Goal: Information Seeking & Learning: Learn about a topic

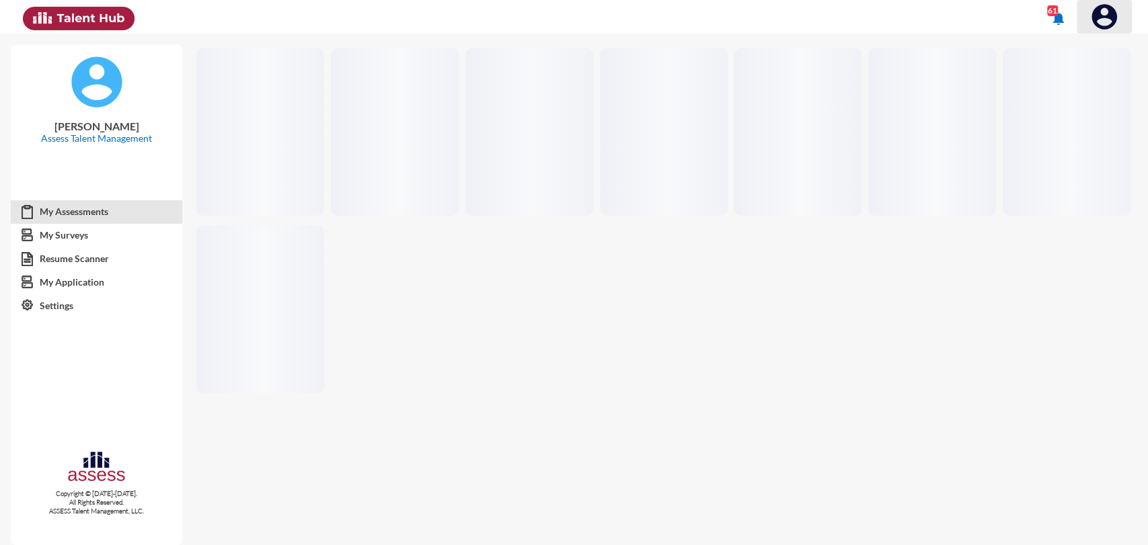
click at [1103, 24] on img at bounding box center [1103, 16] width 27 height 27
click at [1073, 44] on div at bounding box center [1073, 46] width 15 height 15
click at [1099, 13] on img at bounding box center [1103, 16] width 27 height 27
click at [1094, 44] on button at bounding box center [1089, 47] width 84 height 26
click at [1097, 27] on img at bounding box center [1103, 16] width 27 height 27
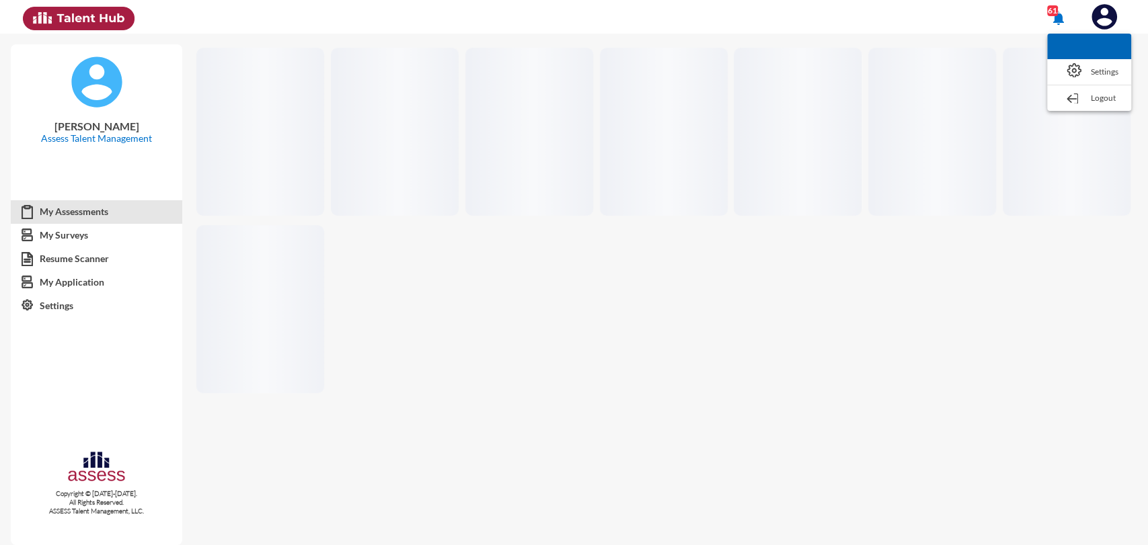
click at [1096, 49] on button at bounding box center [1089, 47] width 84 height 26
click at [1104, 3] on img at bounding box center [1103, 16] width 27 height 27
click at [1100, 50] on button at bounding box center [1089, 47] width 84 height 26
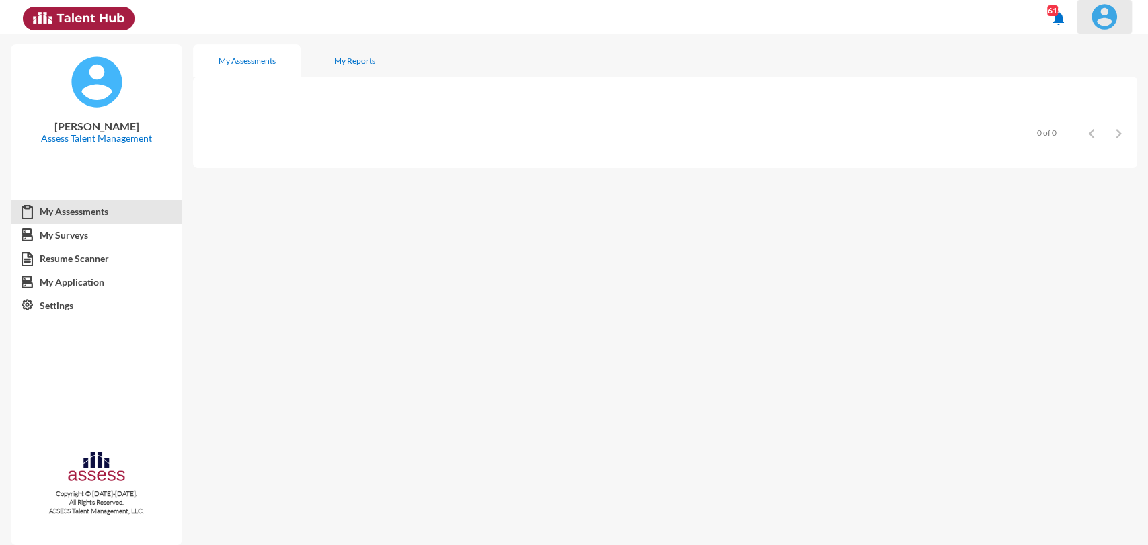
click at [1098, 23] on img at bounding box center [1103, 16] width 27 height 27
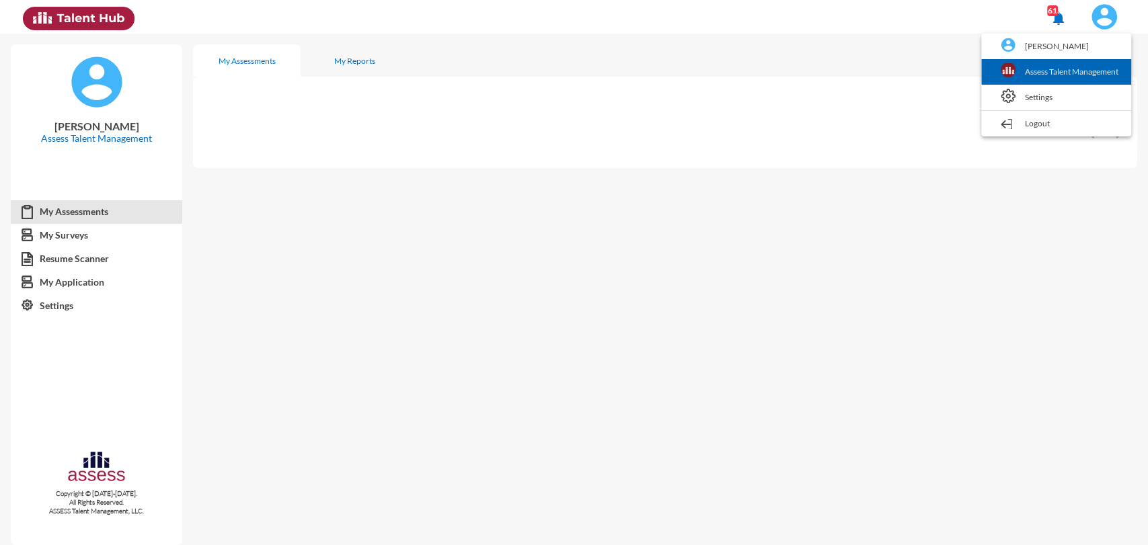
click at [1089, 65] on link "Assess Talent Management" at bounding box center [1056, 72] width 136 height 26
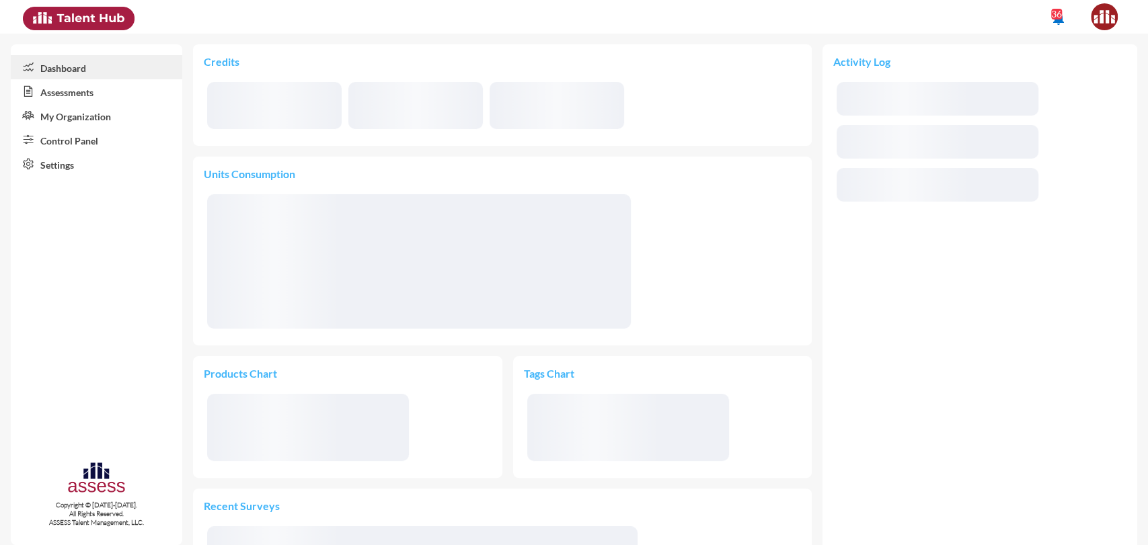
click at [61, 95] on link "Assessments" at bounding box center [96, 91] width 171 height 24
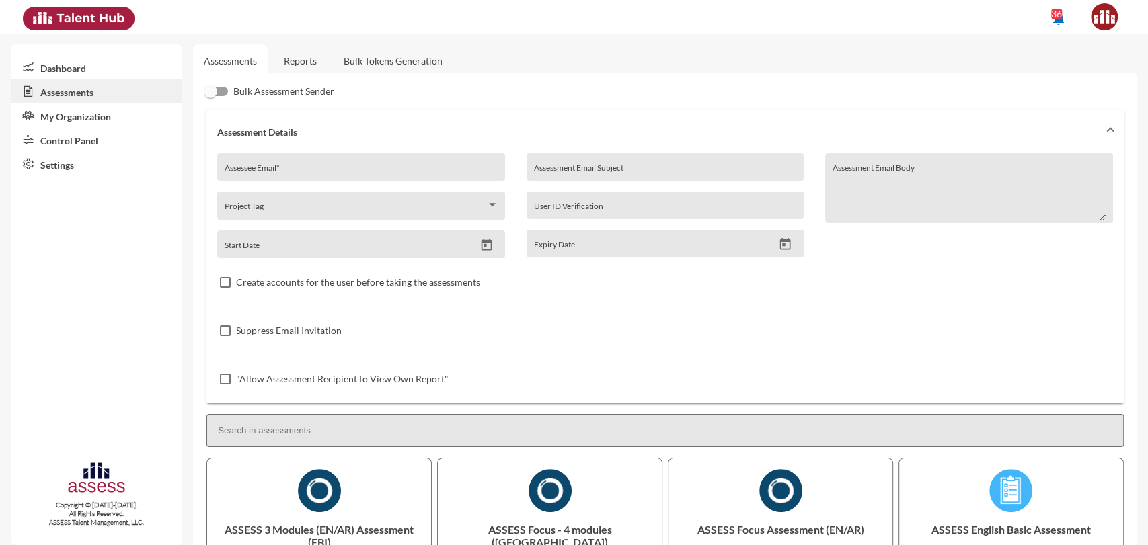
click at [288, 65] on link "Reports" at bounding box center [300, 60] width 54 height 33
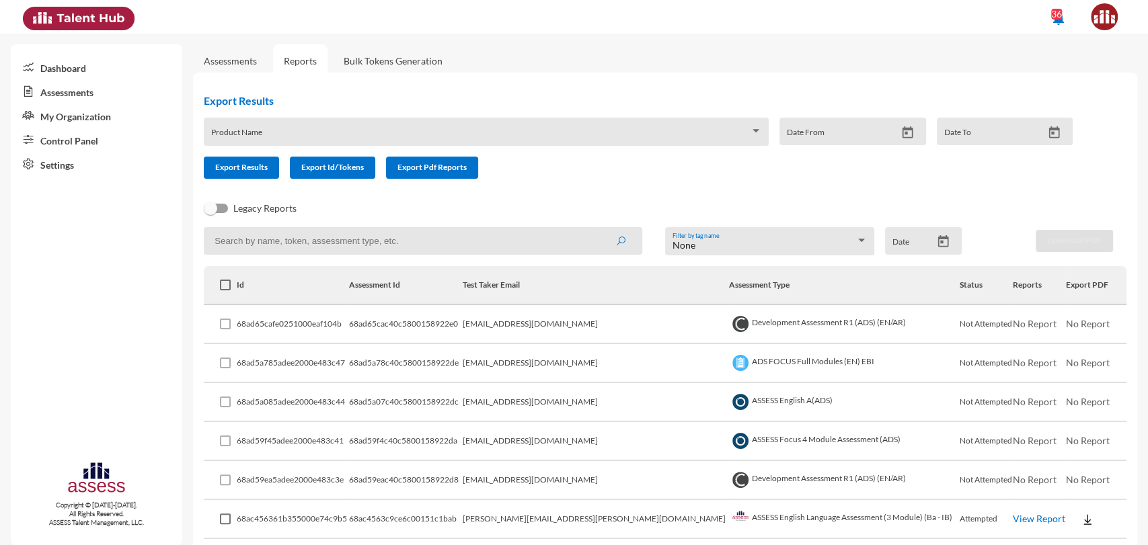
click at [413, 235] on input at bounding box center [423, 241] width 438 height 28
type input "focus"
click at [599, 229] on button "submit" at bounding box center [620, 241] width 43 height 24
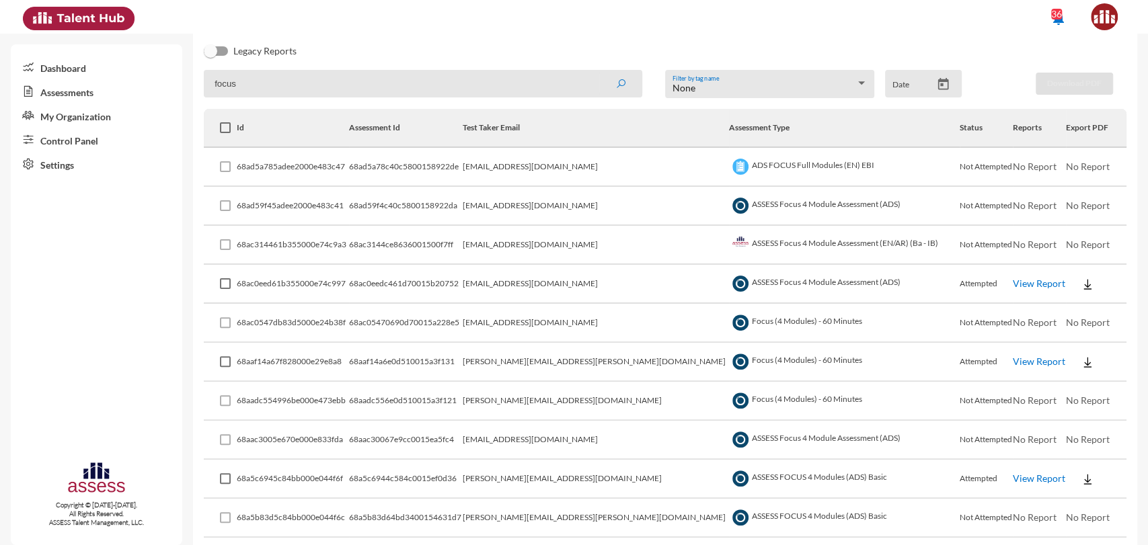
scroll to position [157, 0]
click at [1012, 285] on link "View Report" at bounding box center [1038, 283] width 52 height 11
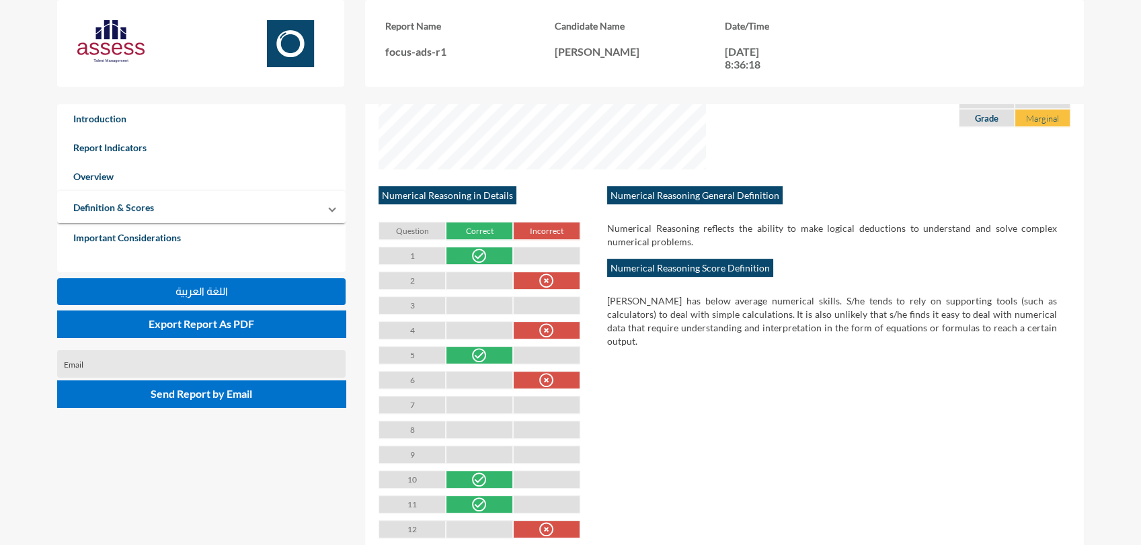
scroll to position [1254, 0]
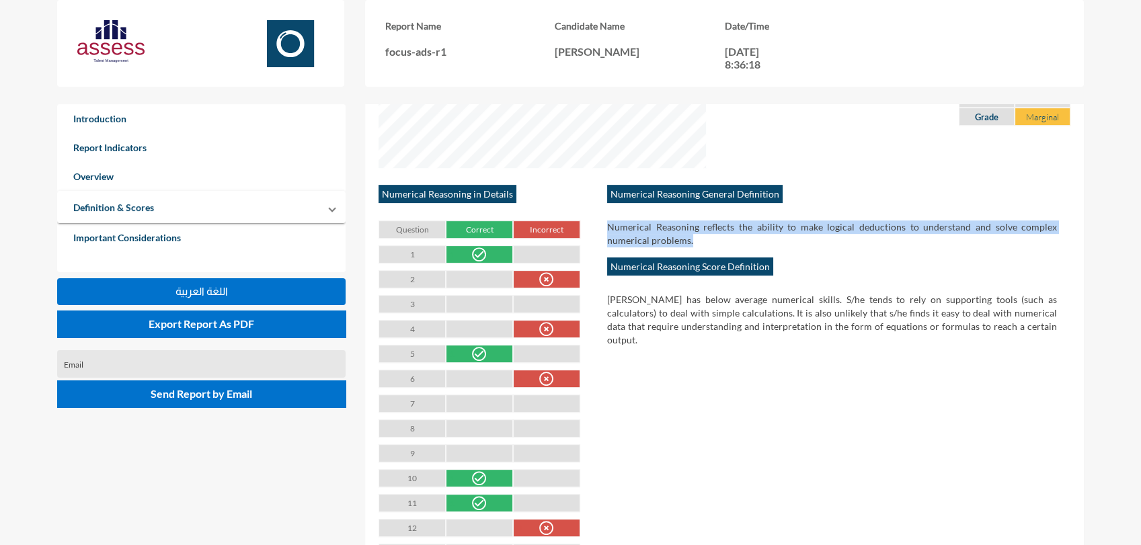
drag, startPoint x: 693, startPoint y: 224, endPoint x: 601, endPoint y: 210, distance: 93.1
click at [601, 210] on div "Numerical Reasoning General Definition Numerical Reasoning reflects the ability…" at bounding box center [832, 390] width 477 height 405
copy div "Numerical Reasoning reflects the ability to make logical deductions to understa…"
